Goal: Transaction & Acquisition: Register for event/course

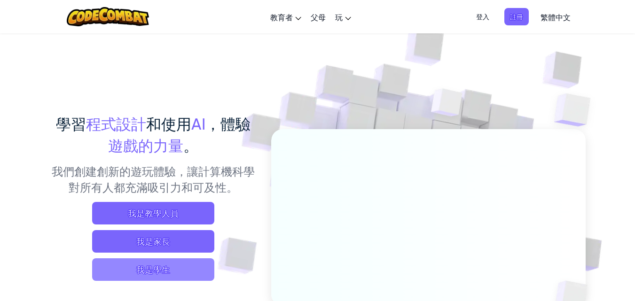
click at [151, 267] on span "我是學生" at bounding box center [153, 269] width 122 height 23
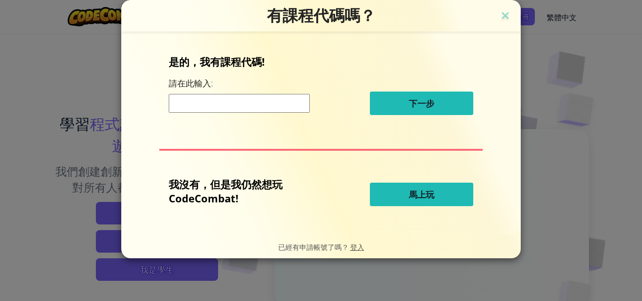
click at [210, 104] on input at bounding box center [239, 103] width 141 height 19
click at [504, 22] on img at bounding box center [505, 16] width 12 height 14
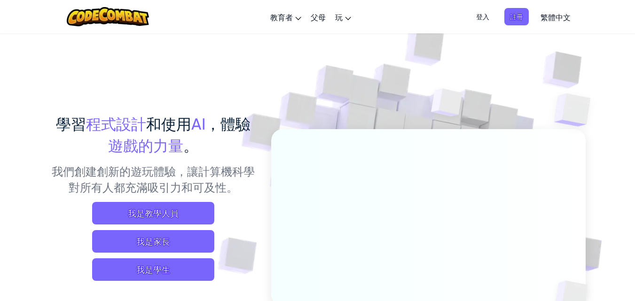
click at [488, 14] on span "登入" at bounding box center [482, 16] width 24 height 17
